Goal: Task Accomplishment & Management: Manage account settings

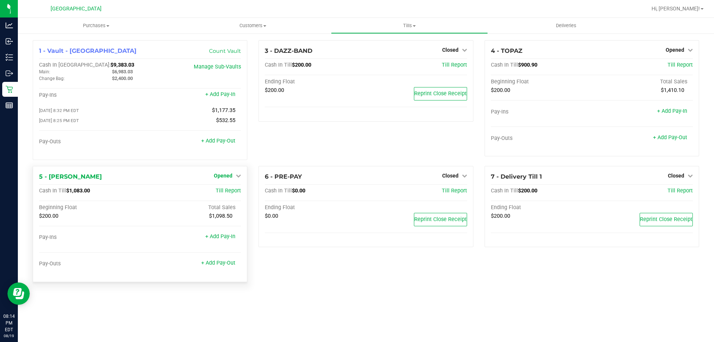
click at [241, 177] on div "5 - [PERSON_NAME] Opened Close Till Cash In Till $1,083.00 Till Report Beginnin…" at bounding box center [140, 224] width 214 height 116
click at [239, 178] on icon at bounding box center [238, 175] width 5 height 5
click at [230, 191] on link "Close Till" at bounding box center [224, 191] width 20 height 6
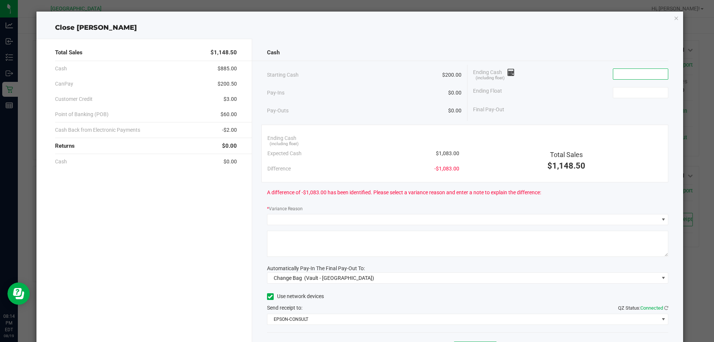
click at [613, 78] on input at bounding box center [640, 74] width 55 height 10
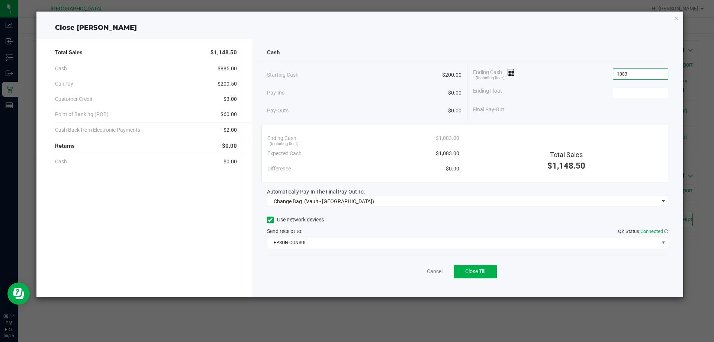
type input "$1,083.00"
type input "$200.00"
click at [633, 115] on div "Final Pay-Out $883.00" at bounding box center [570, 109] width 195 height 15
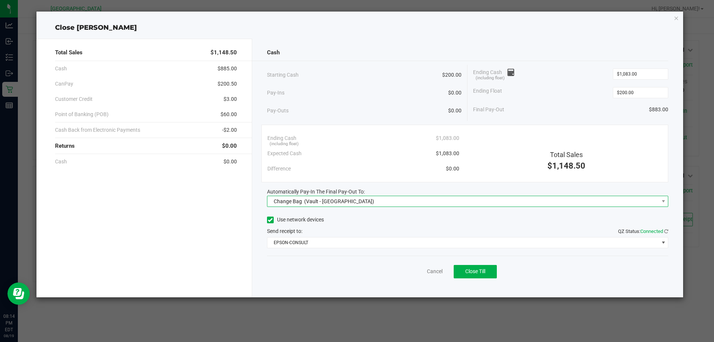
click at [381, 201] on span "Change Bag (Vault - [GEOGRAPHIC_DATA])" at bounding box center [462, 201] width 391 height 10
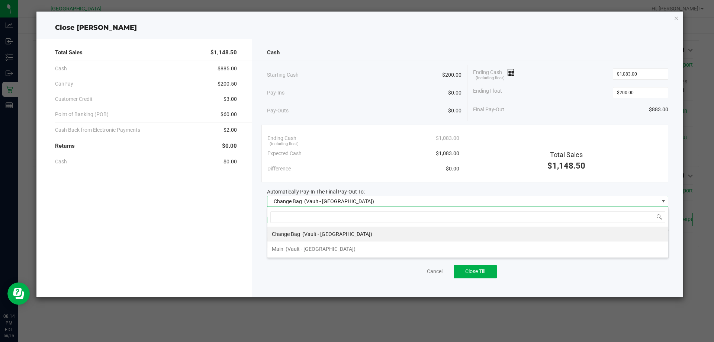
scroll to position [11, 401]
click at [335, 248] on span "(Vault - [GEOGRAPHIC_DATA])" at bounding box center [320, 249] width 70 height 6
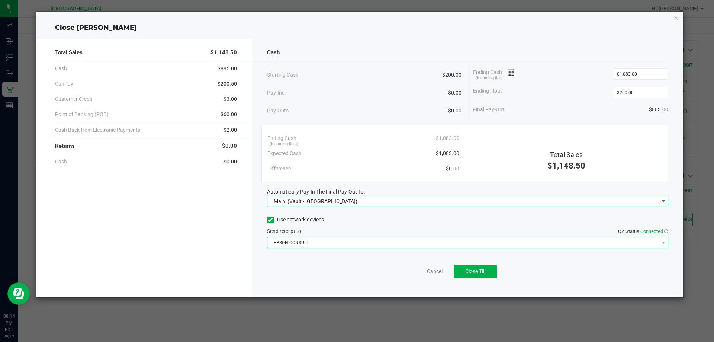
click at [330, 246] on span "EPSON-CONSULT" at bounding box center [462, 242] width 391 height 10
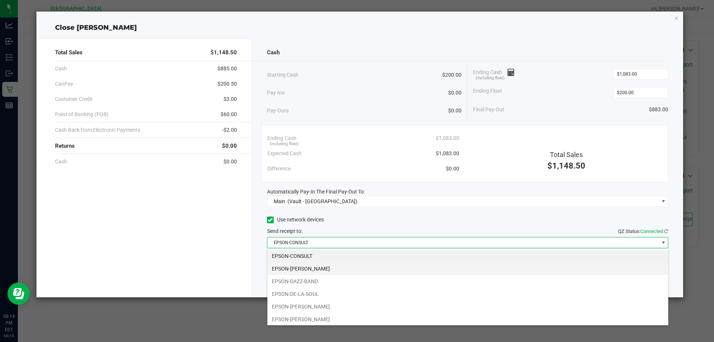
click at [322, 267] on li "EPSON-[PERSON_NAME]" at bounding box center [467, 268] width 401 height 13
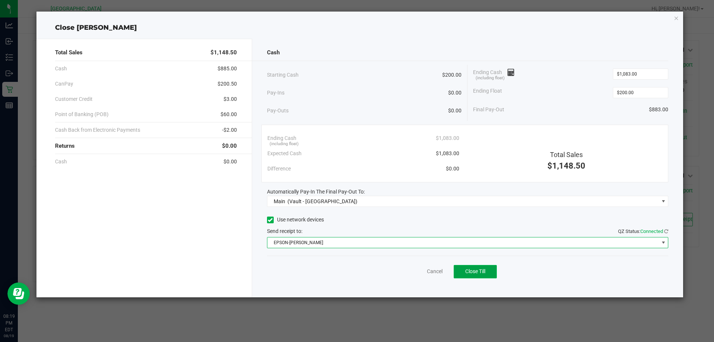
click at [477, 272] on span "Close Till" at bounding box center [475, 271] width 20 height 6
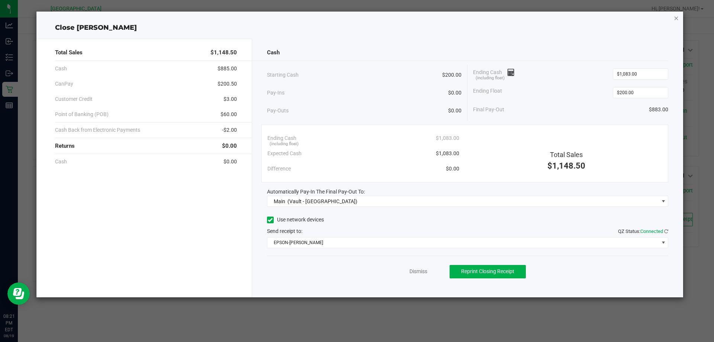
click at [677, 18] on icon "button" at bounding box center [676, 17] width 5 height 9
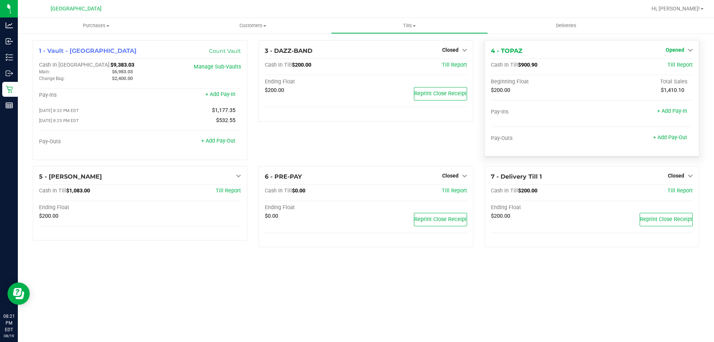
click at [678, 50] on span "Opened" at bounding box center [674, 50] width 19 height 6
click at [682, 64] on link "Close Till" at bounding box center [675, 65] width 20 height 6
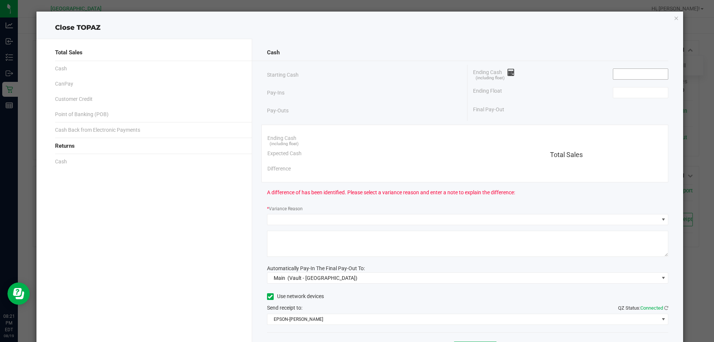
click at [648, 74] on input at bounding box center [640, 74] width 55 height 10
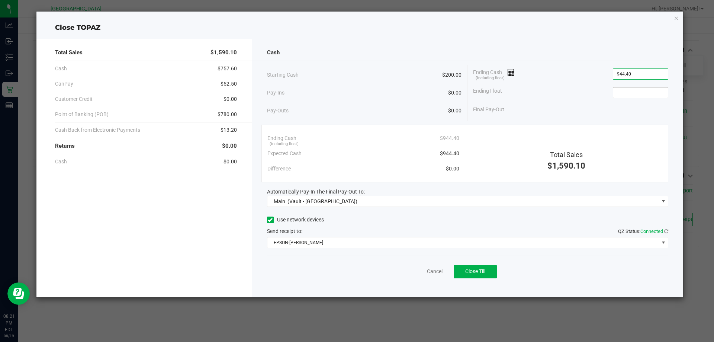
click at [650, 93] on input at bounding box center [640, 92] width 55 height 10
type input "$944.40"
type input "$200.00"
click at [238, 194] on div "Total Sales $1,590.10 Cash $757.60 CanPay $52.50 Customer Credit $0.00 Point of…" at bounding box center [144, 168] width 216 height 258
click at [481, 274] on span "Close Till" at bounding box center [475, 271] width 20 height 6
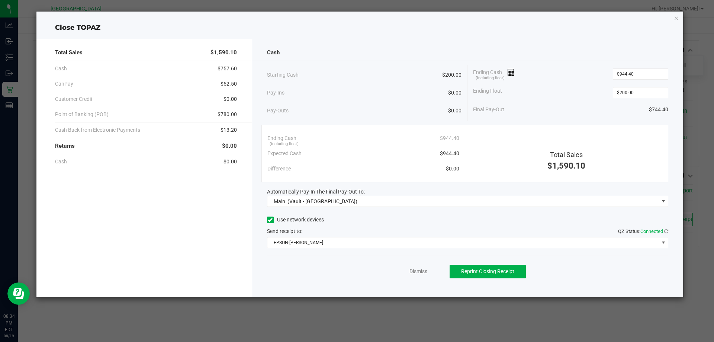
click at [672, 16] on div "Close TOPAZ Total Sales $1,590.10 Cash $757.60 CanPay $52.50 Customer Credit $0…" at bounding box center [359, 154] width 647 height 285
click at [674, 16] on icon "button" at bounding box center [676, 17] width 5 height 9
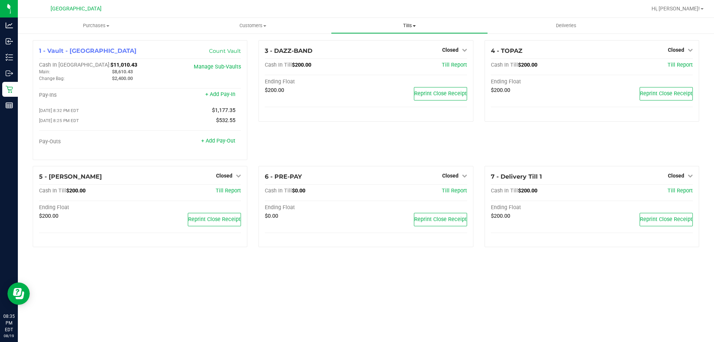
click at [420, 31] on uib-tab-heading "Tills Manage tills Reconcile e-payments" at bounding box center [409, 25] width 156 height 15
click at [383, 52] on span "Reconcile e-payments" at bounding box center [368, 54] width 74 height 6
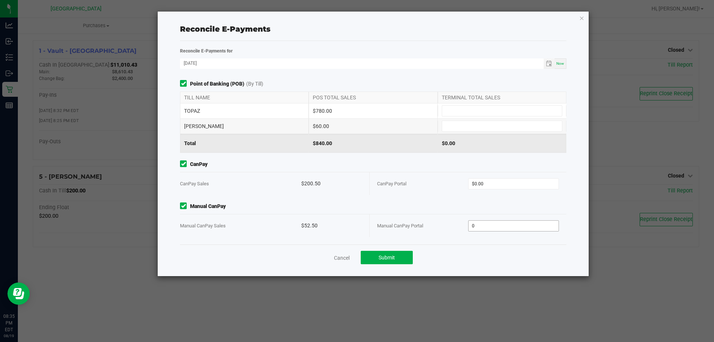
click at [491, 223] on input "0" at bounding box center [513, 225] width 90 height 10
type input "52.5"
type input "0"
type input "$52.50"
click at [493, 188] on input "0" at bounding box center [513, 183] width 90 height 10
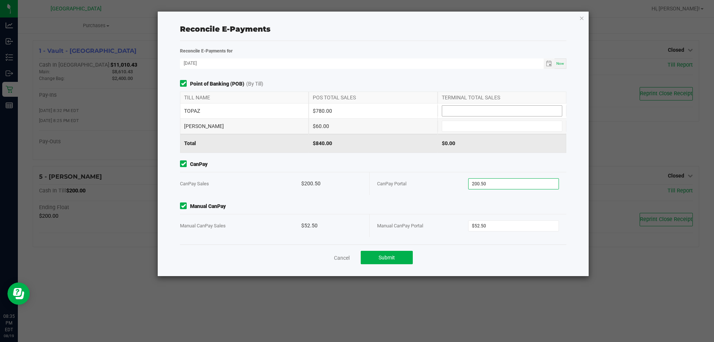
type input "$200.50"
click at [458, 110] on input at bounding box center [502, 111] width 120 height 10
type input "$780.00"
type input "$60.00"
click at [449, 164] on span "CanPay" at bounding box center [373, 164] width 386 height 8
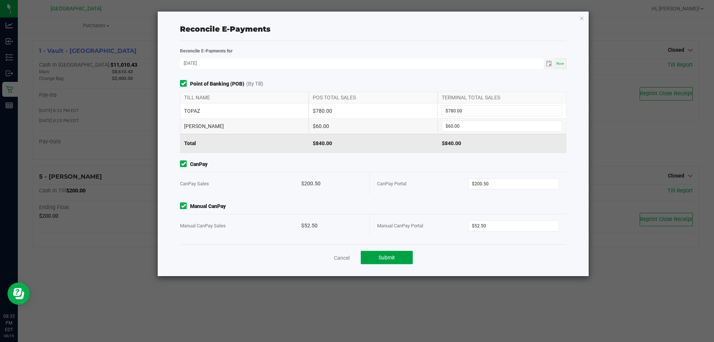
click at [388, 259] on span "Submit" at bounding box center [386, 257] width 16 height 6
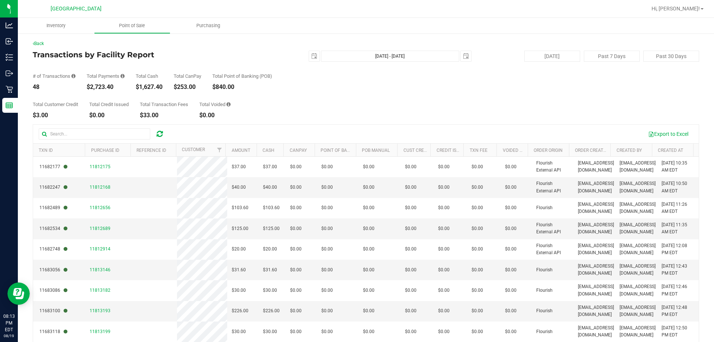
click at [298, 123] on div "Back Transactions by Facility Report 2025-08-19 Aug 19, 2025 - Aug 19, 2025 202…" at bounding box center [366, 215] width 666 height 350
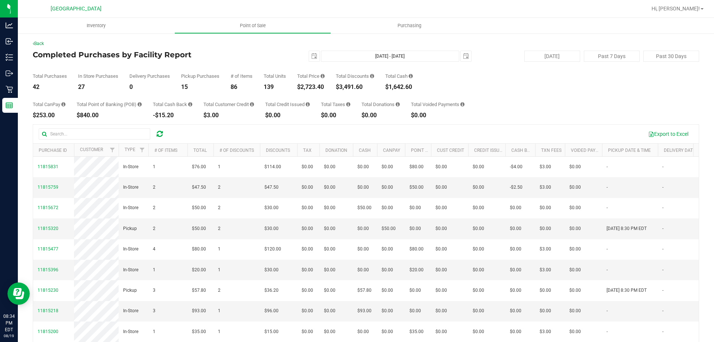
click at [278, 131] on div "Export to Excel" at bounding box center [432, 133] width 522 height 13
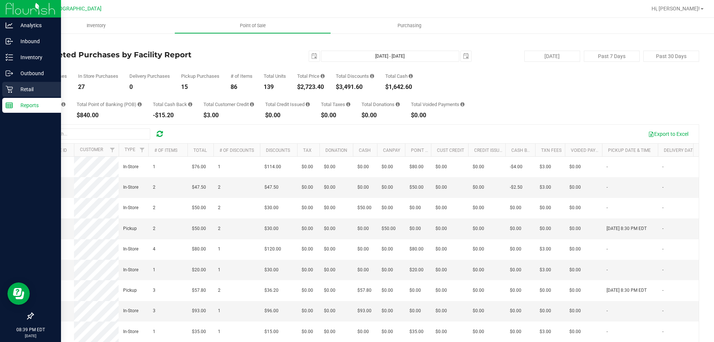
click at [26, 88] on p "Retail" at bounding box center [35, 89] width 45 height 9
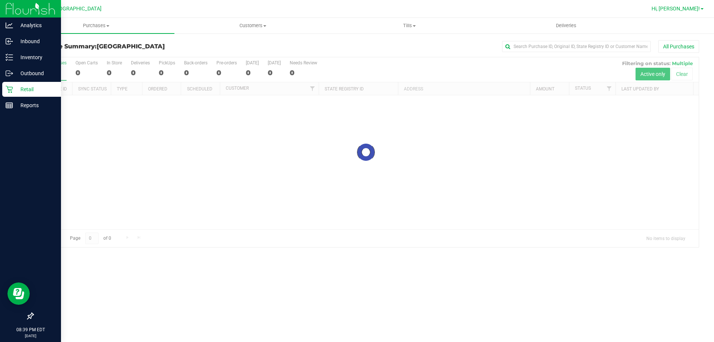
click at [694, 12] on link "Hi, [PERSON_NAME]!" at bounding box center [677, 9] width 58 height 8
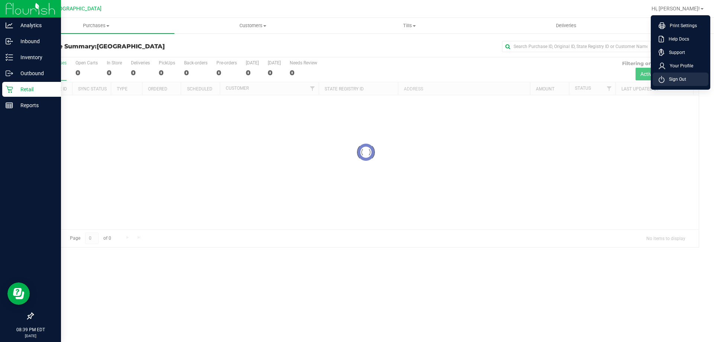
click at [681, 83] on li "Sign Out" at bounding box center [680, 78] width 56 height 13
